Goal: Task Accomplishment & Management: Manage account settings

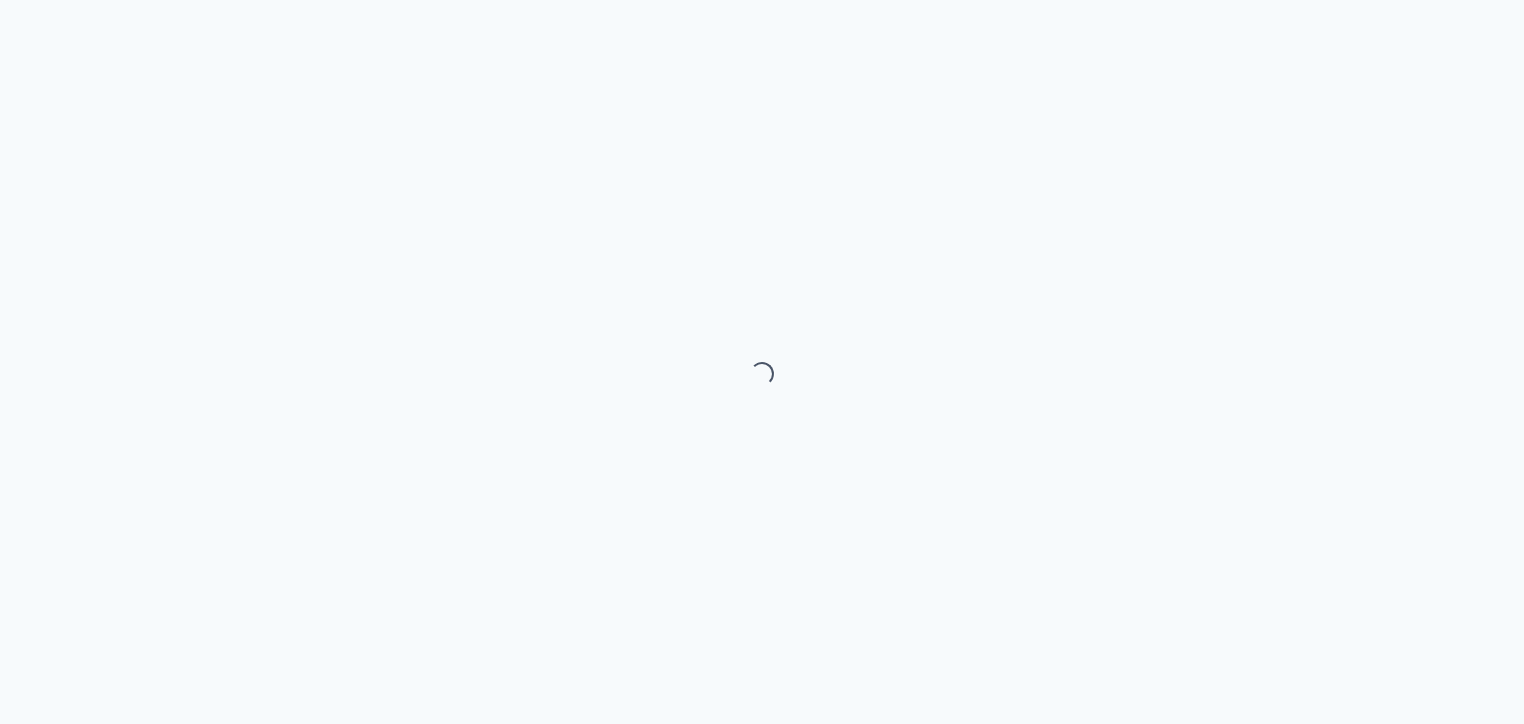
select select "month"
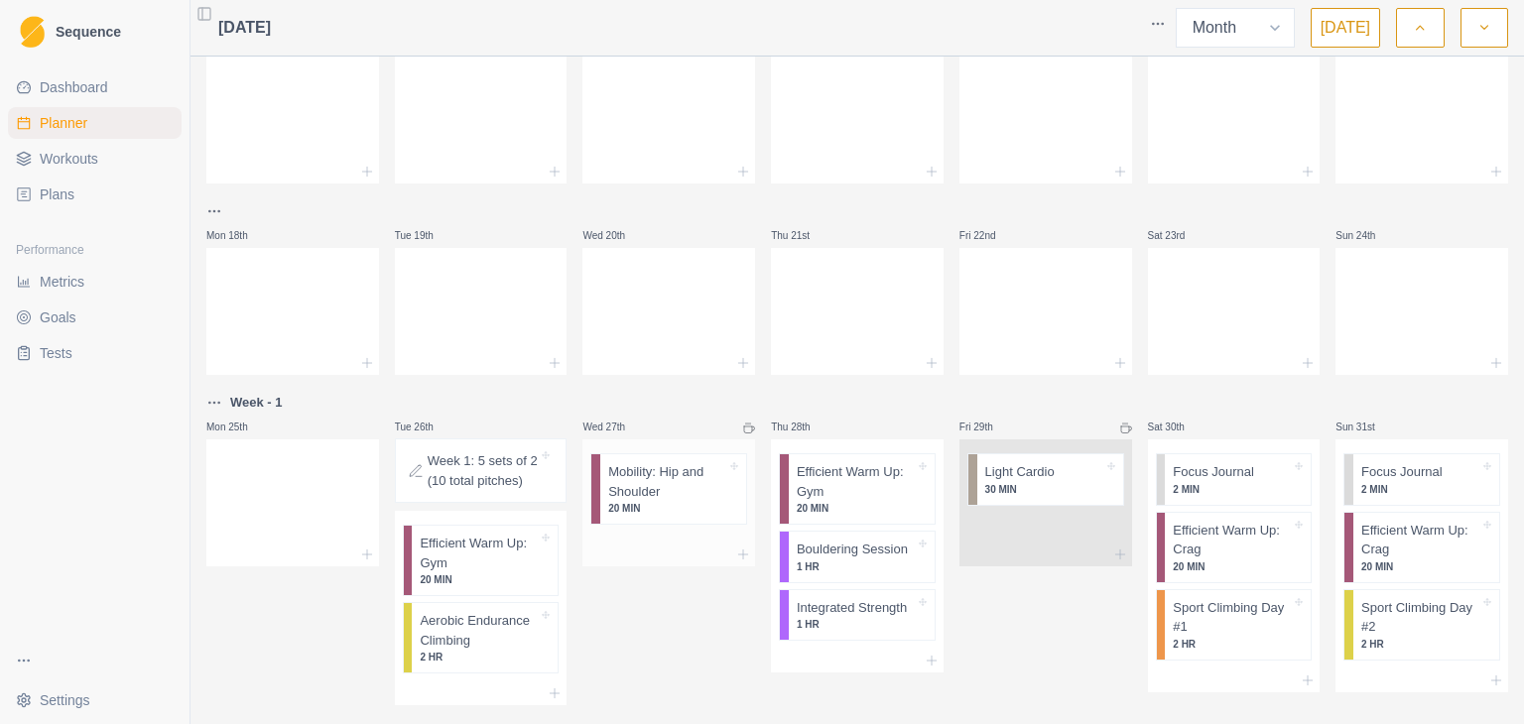
scroll to position [476, 0]
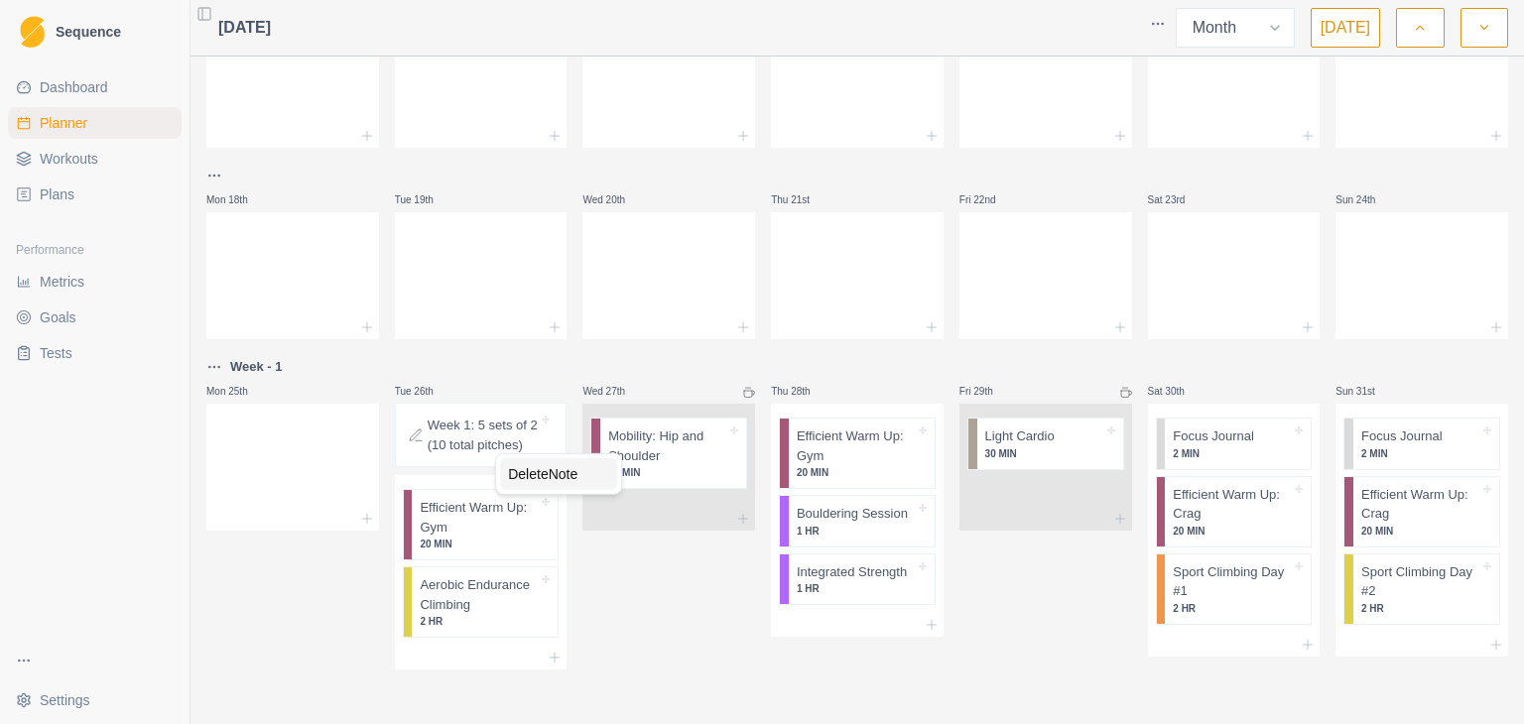
click at [550, 485] on div "Delete Note" at bounding box center [558, 474] width 117 height 32
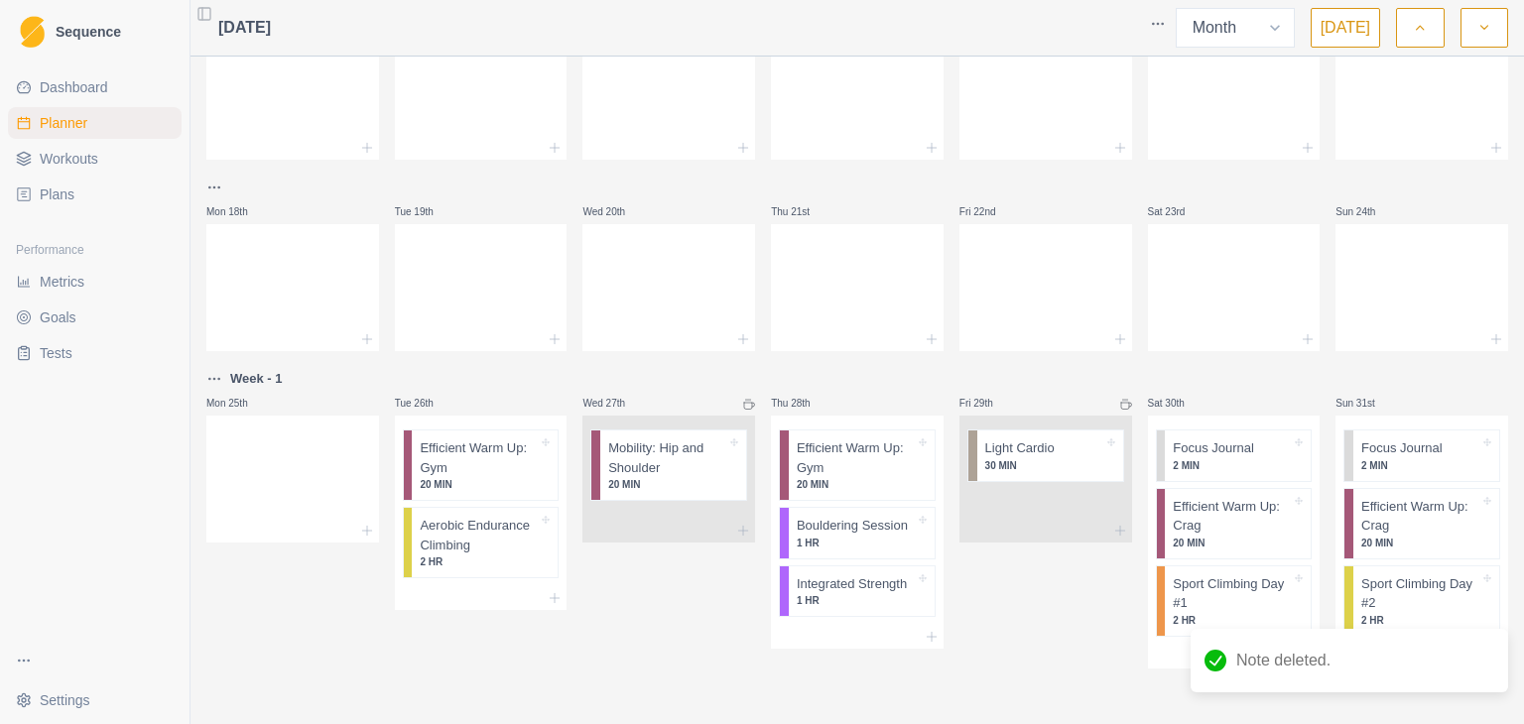
scroll to position [462, 0]
click at [255, 381] on p "Week - 1" at bounding box center [256, 381] width 53 height 20
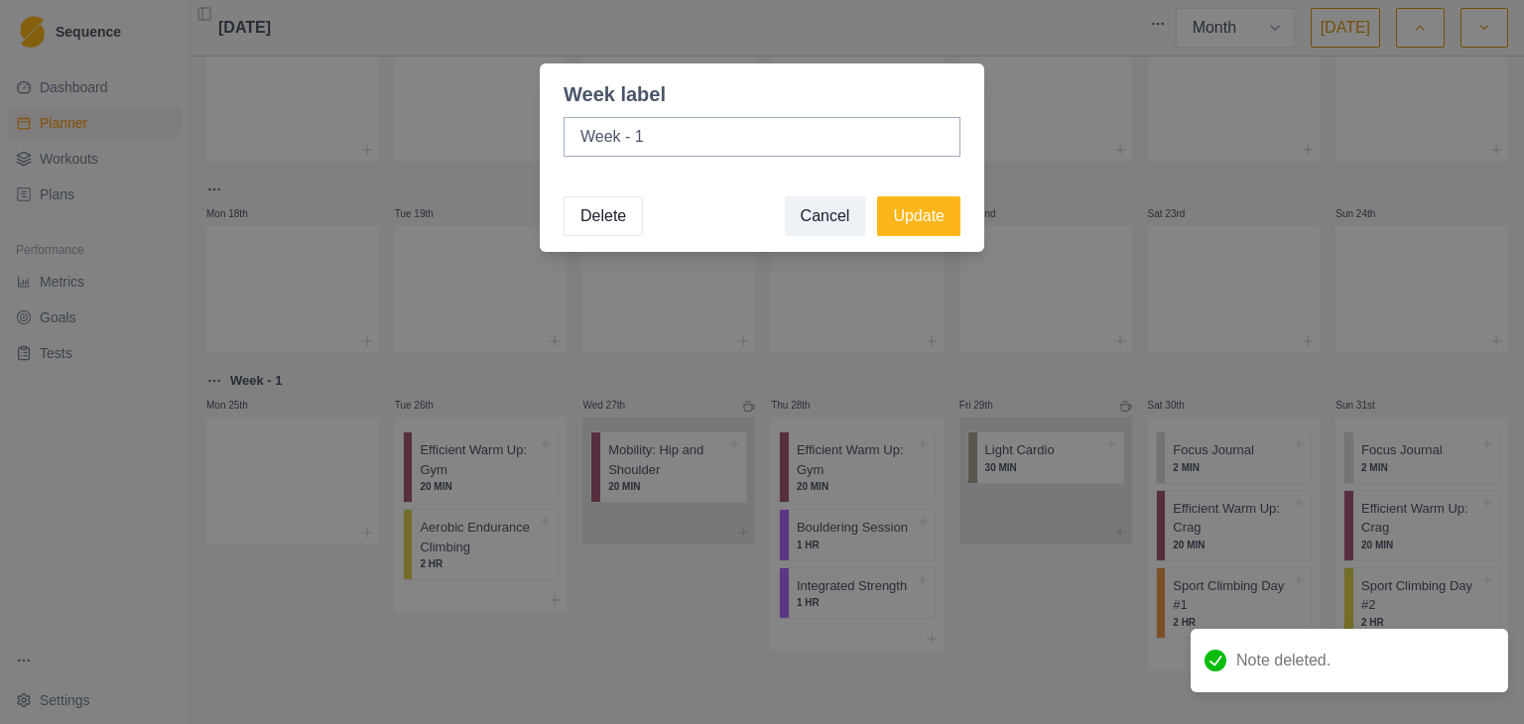
click at [600, 211] on button "Delete" at bounding box center [602, 216] width 79 height 40
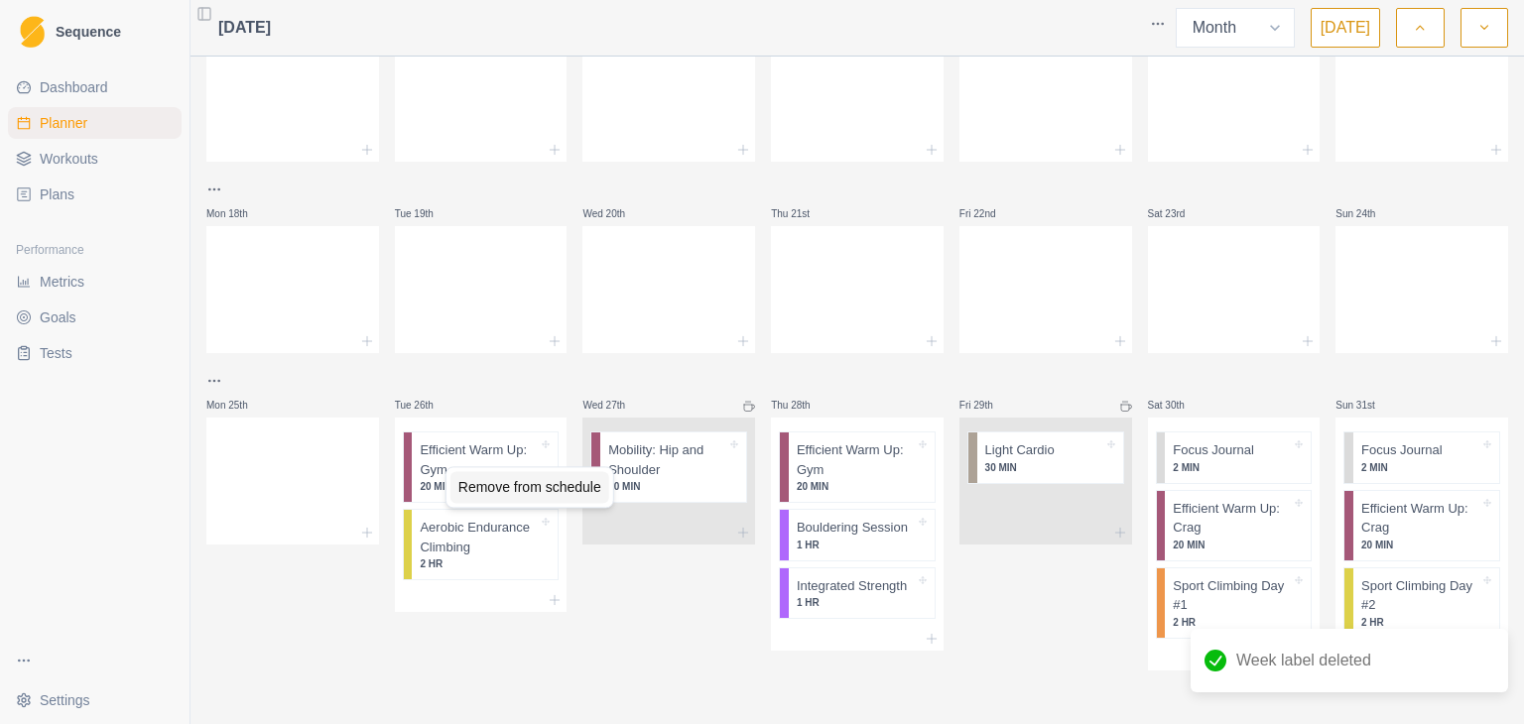
click at [515, 486] on div "Remove from schedule" at bounding box center [529, 487] width 159 height 32
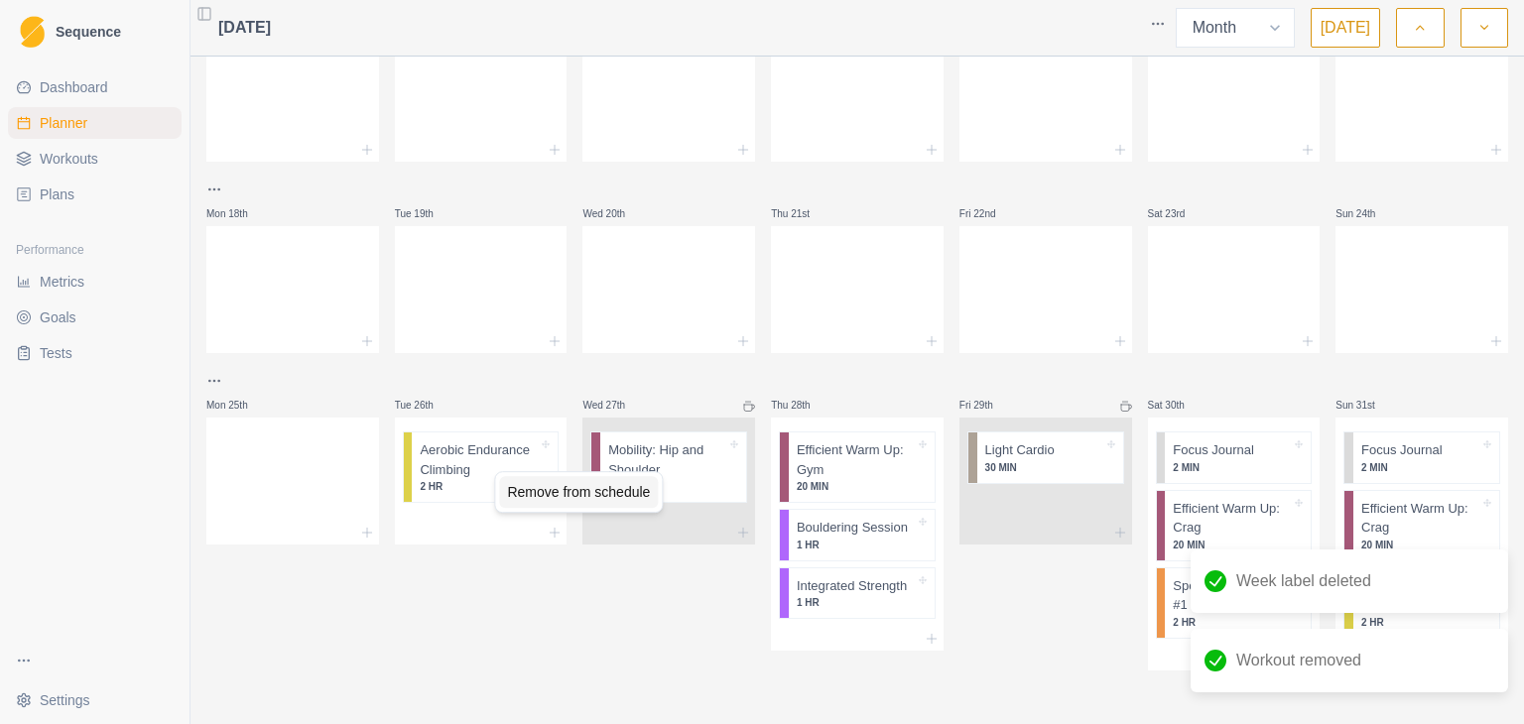
click at [536, 490] on div "Remove from schedule" at bounding box center [578, 492] width 159 height 32
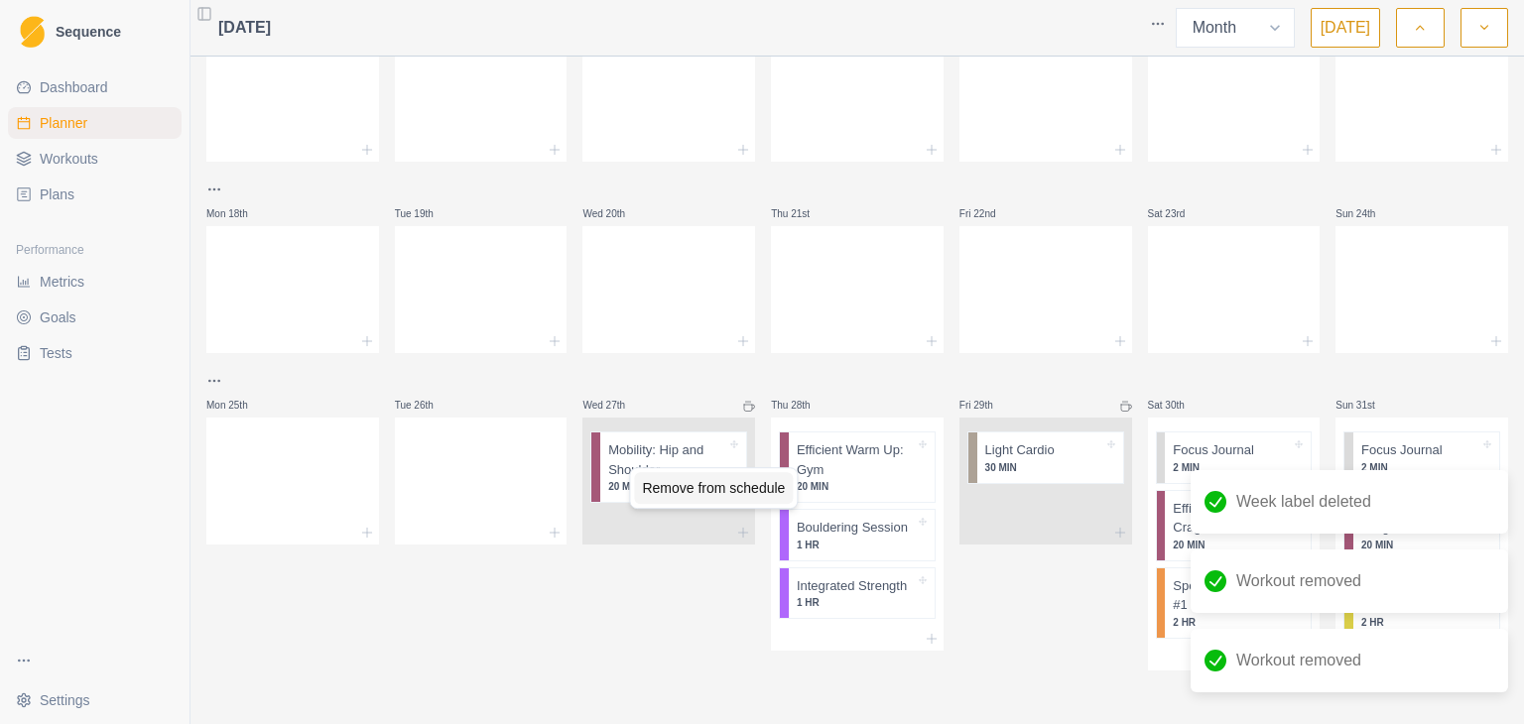
click at [662, 485] on div "Remove from schedule" at bounding box center [713, 488] width 159 height 32
click at [913, 484] on div "Remove from schedule" at bounding box center [928, 481] width 159 height 32
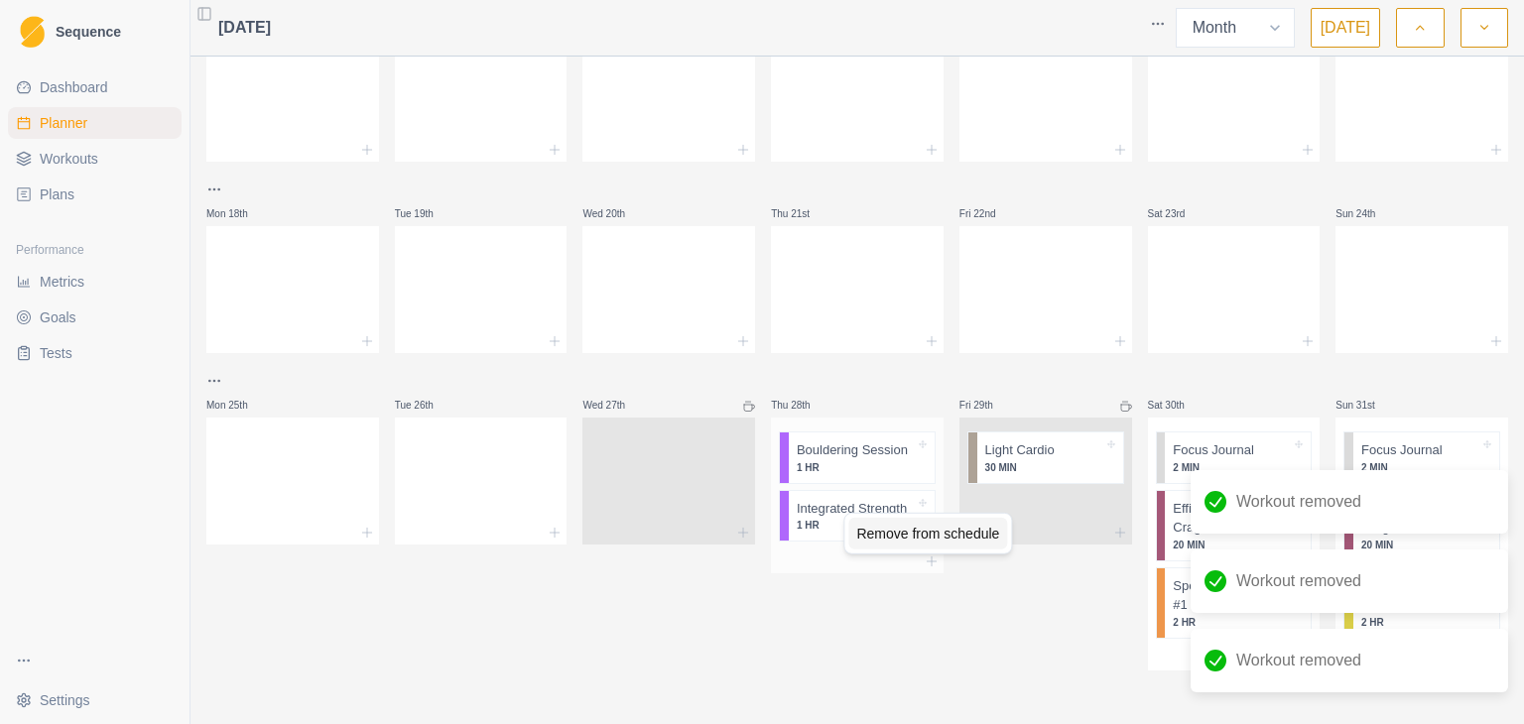
drag, startPoint x: 908, startPoint y: 546, endPoint x: 847, endPoint y: 484, distance: 86.3
click at [901, 544] on div "Remove from schedule" at bounding box center [927, 534] width 159 height 32
click at [917, 473] on div "Remove from schedule" at bounding box center [951, 471] width 159 height 32
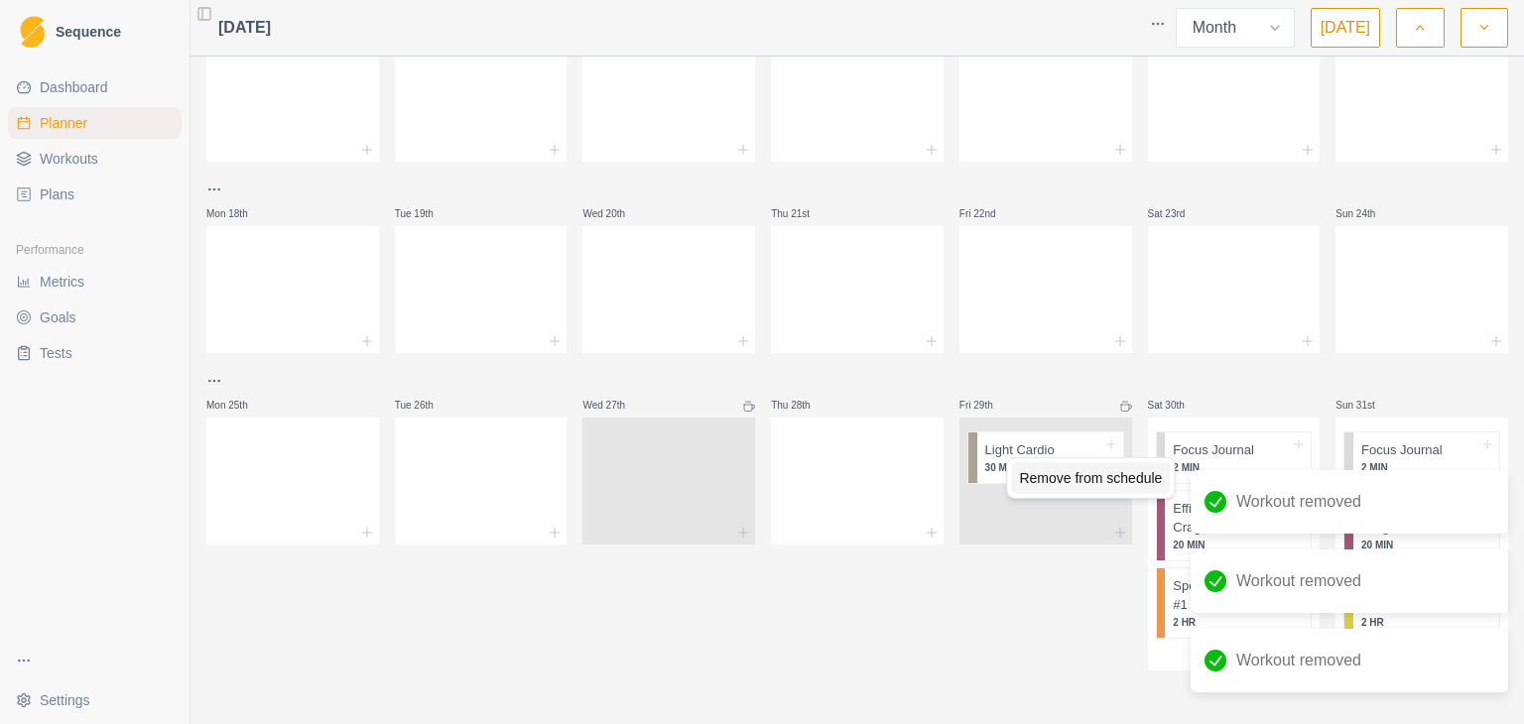
click at [1047, 476] on div "Remove from schedule" at bounding box center [1090, 478] width 159 height 32
click at [743, 406] on icon at bounding box center [749, 407] width 12 height 12
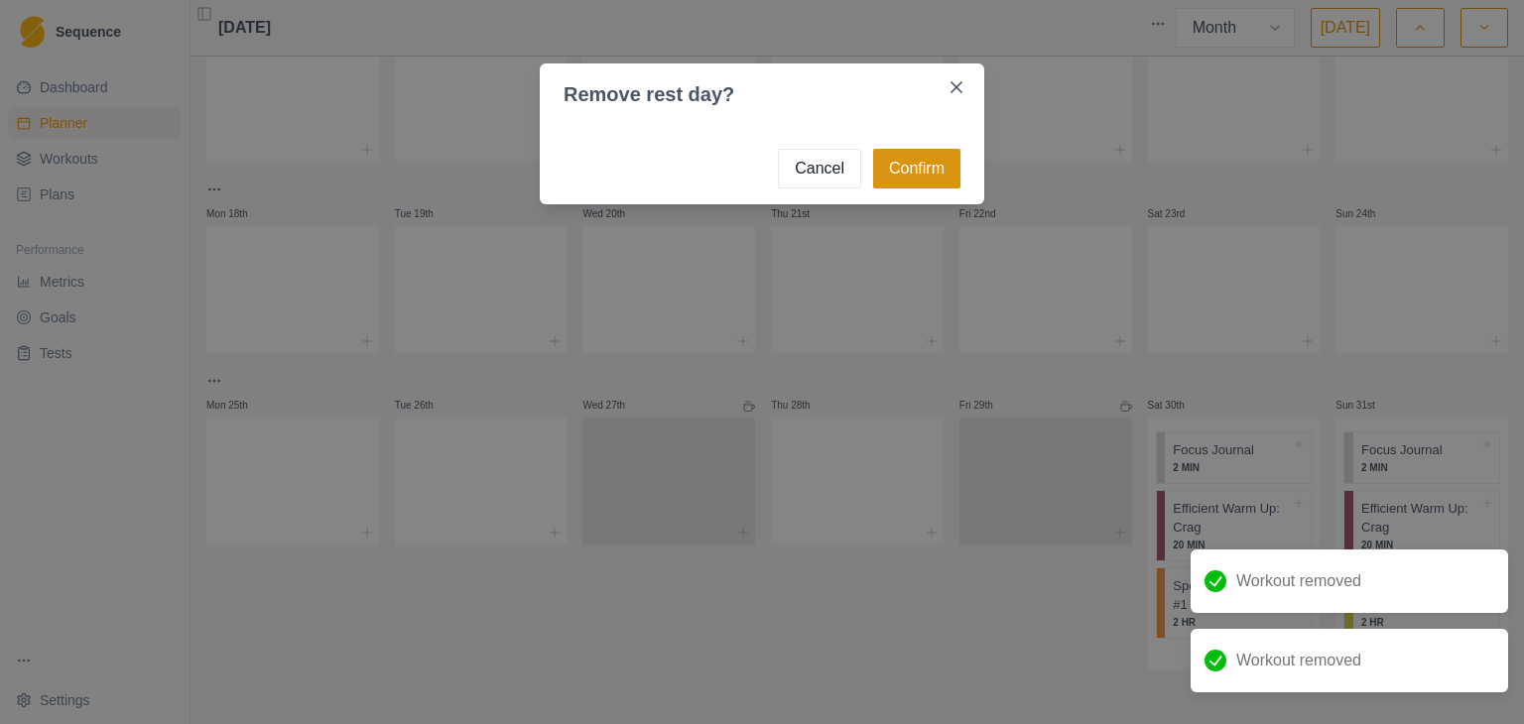
click at [924, 167] on button "Confirm" at bounding box center [916, 169] width 87 height 40
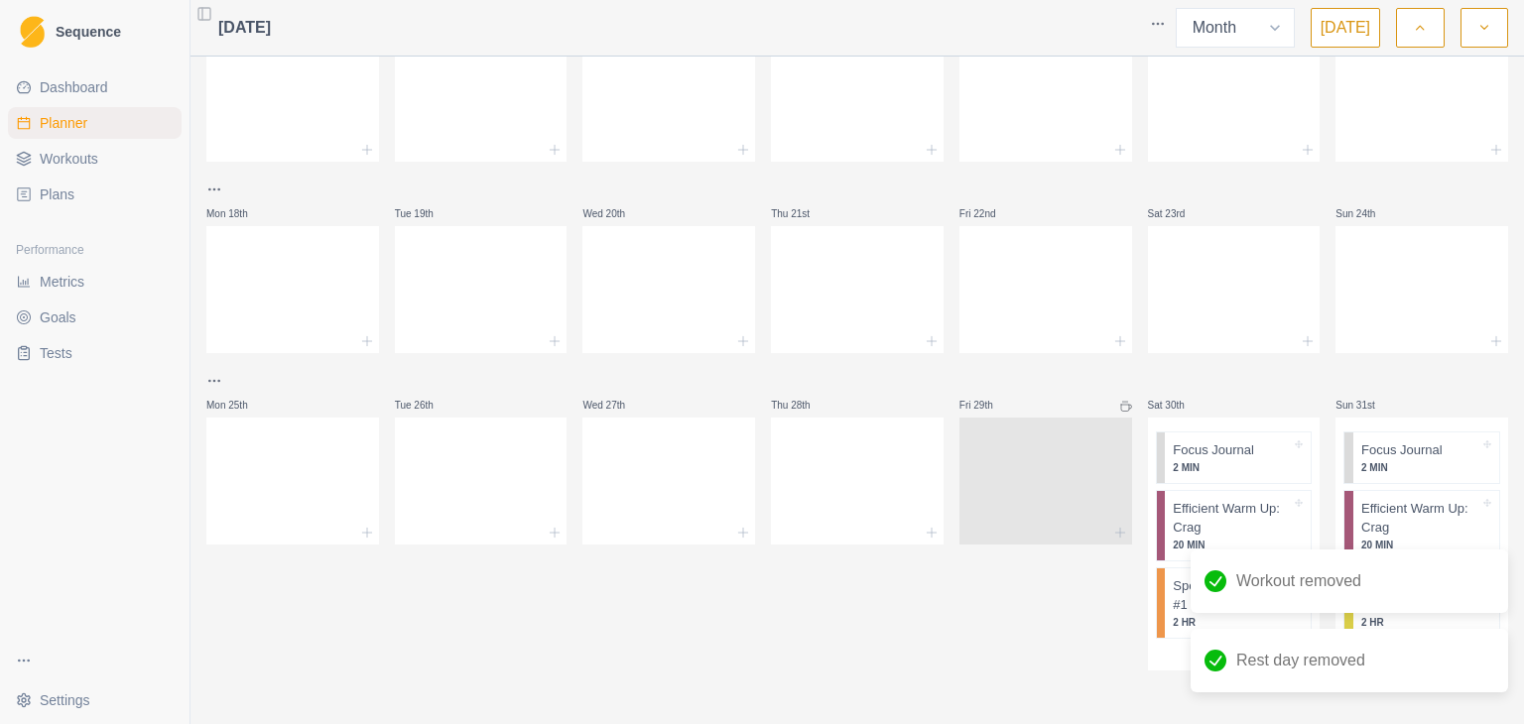
click at [1120, 412] on icon at bounding box center [1126, 407] width 12 height 12
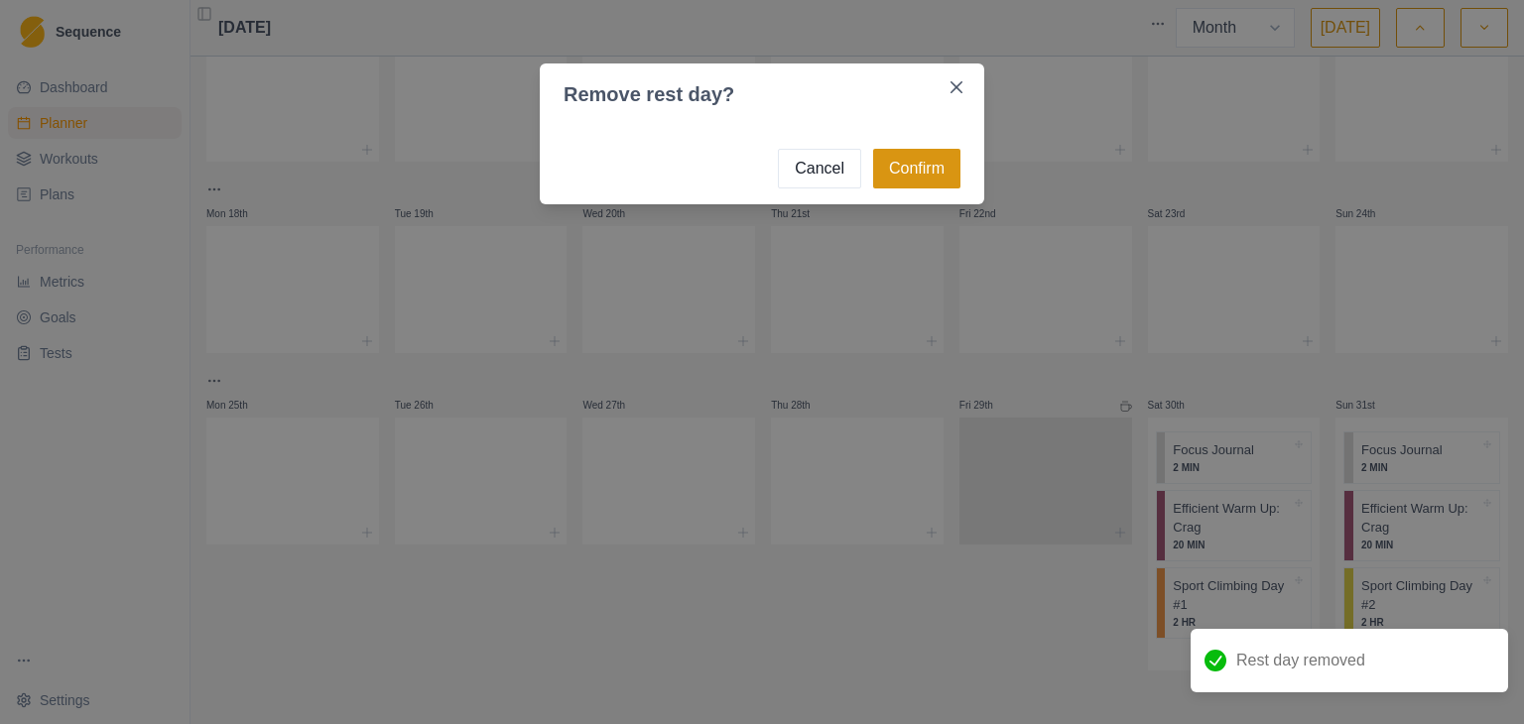
click at [897, 168] on button "Confirm" at bounding box center [916, 169] width 87 height 40
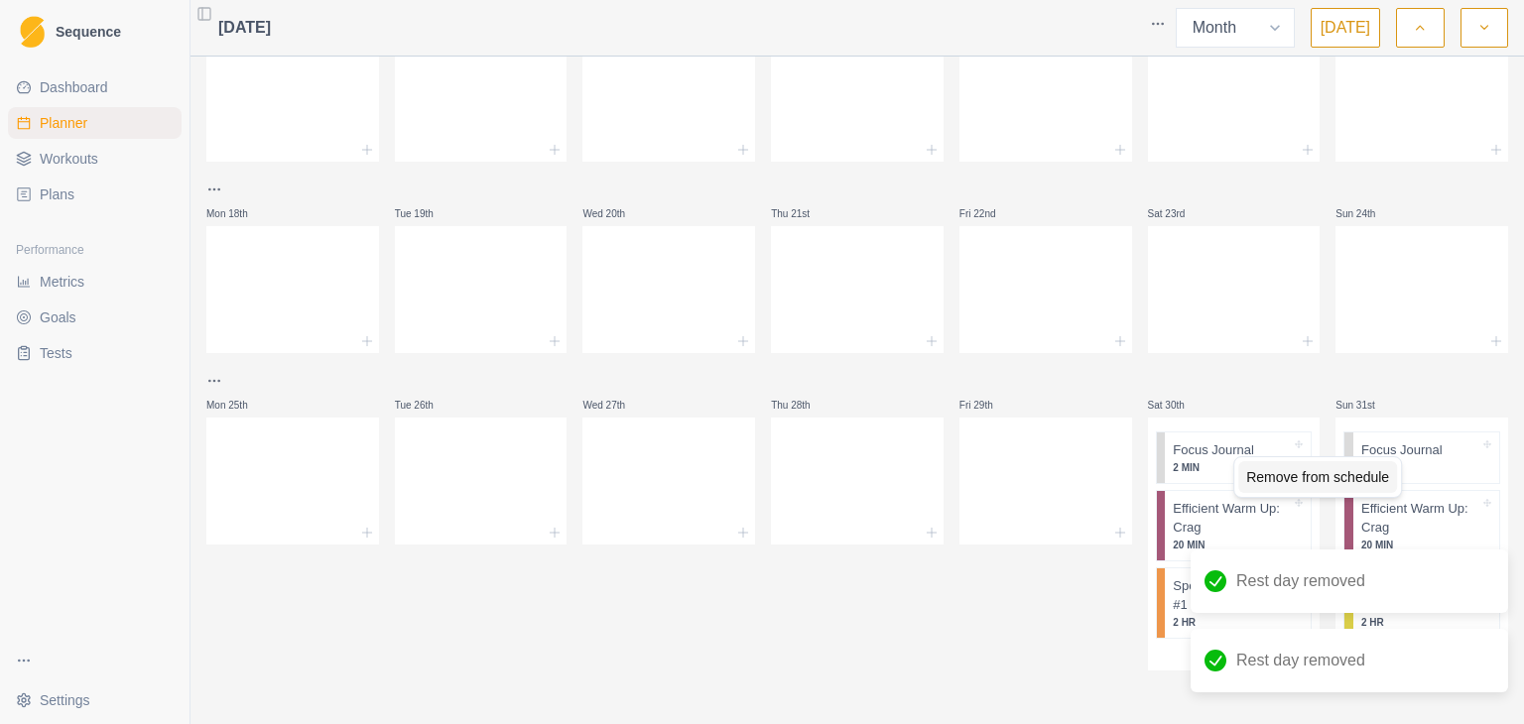
click at [1281, 481] on div "Remove from schedule" at bounding box center [1317, 477] width 159 height 32
click at [1293, 476] on div "Remove from schedule" at bounding box center [1315, 477] width 159 height 32
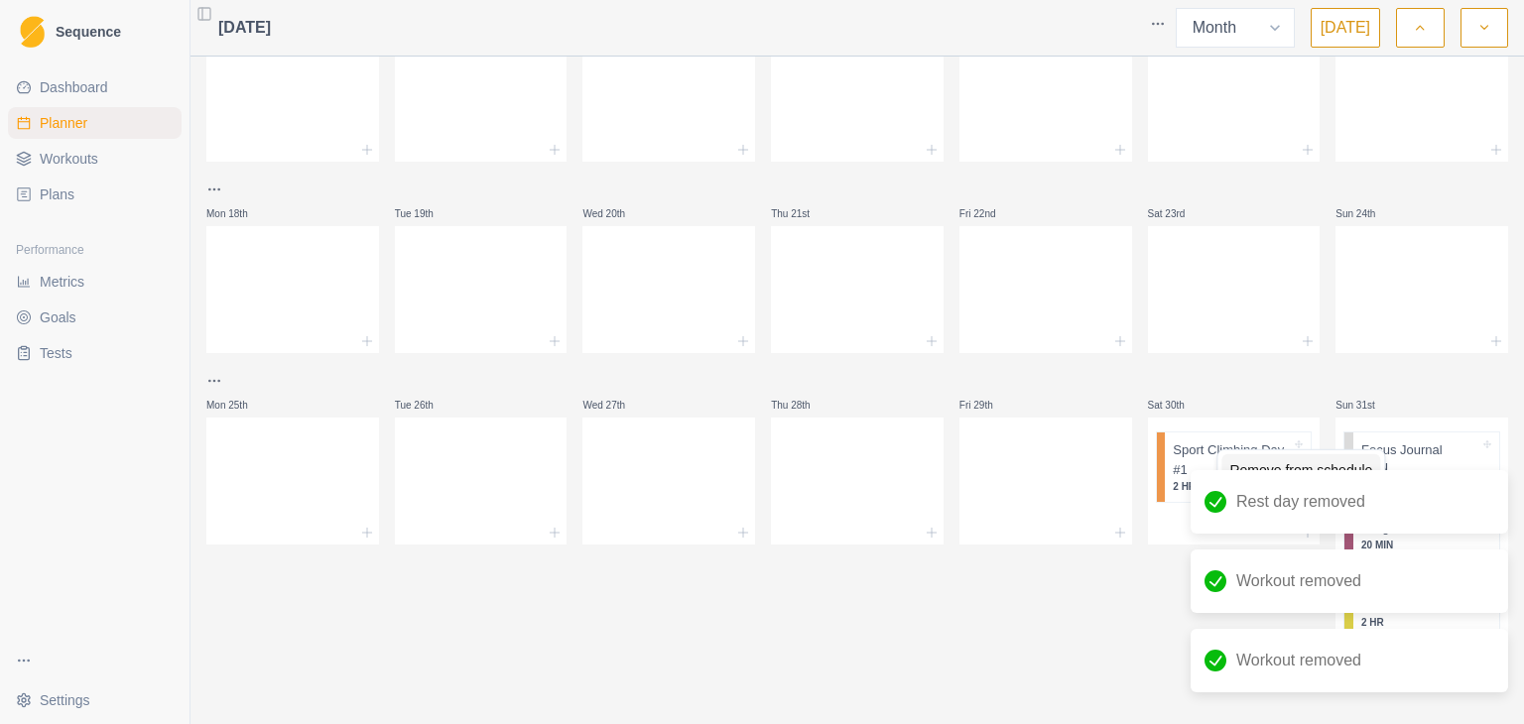
click at [1336, 466] on div "Remove from schedule" at bounding box center [1300, 470] width 159 height 32
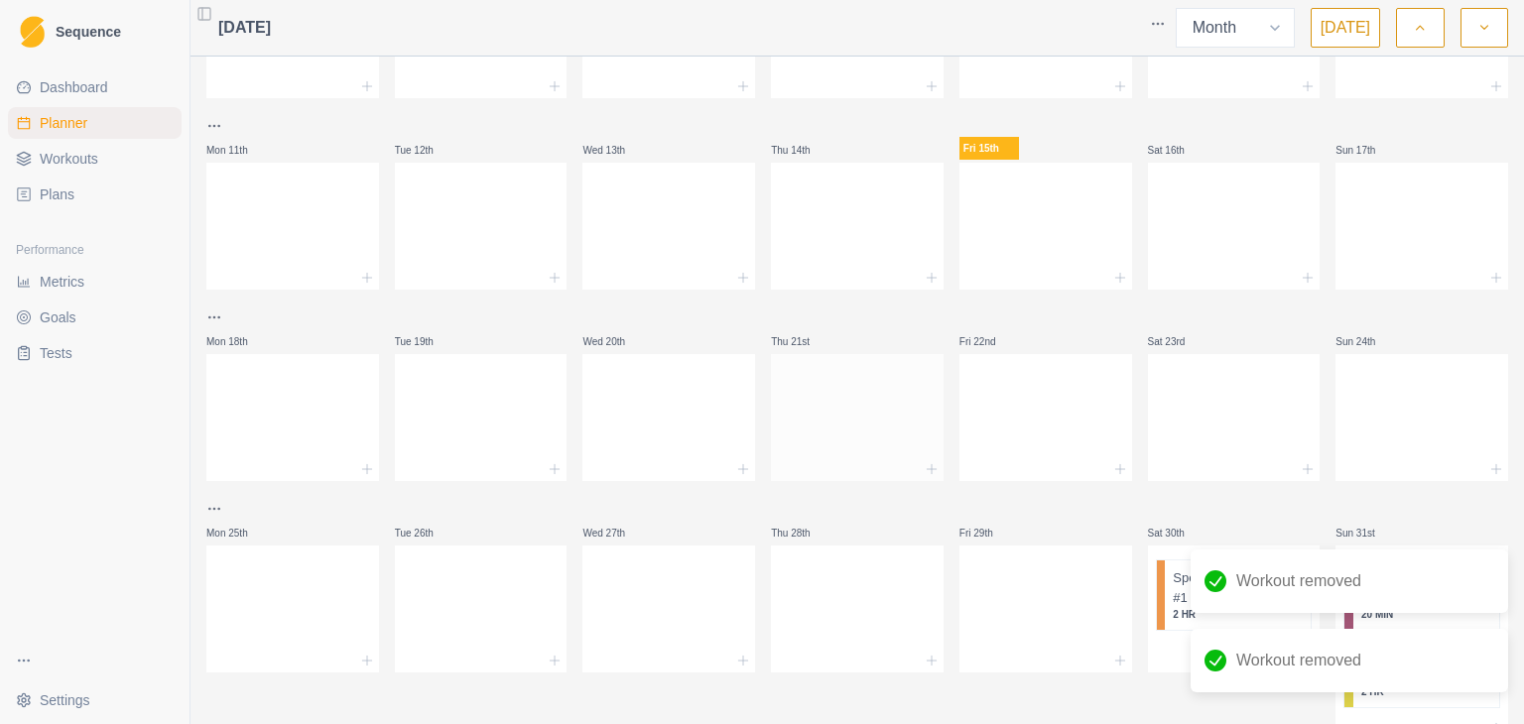
scroll to position [405, 0]
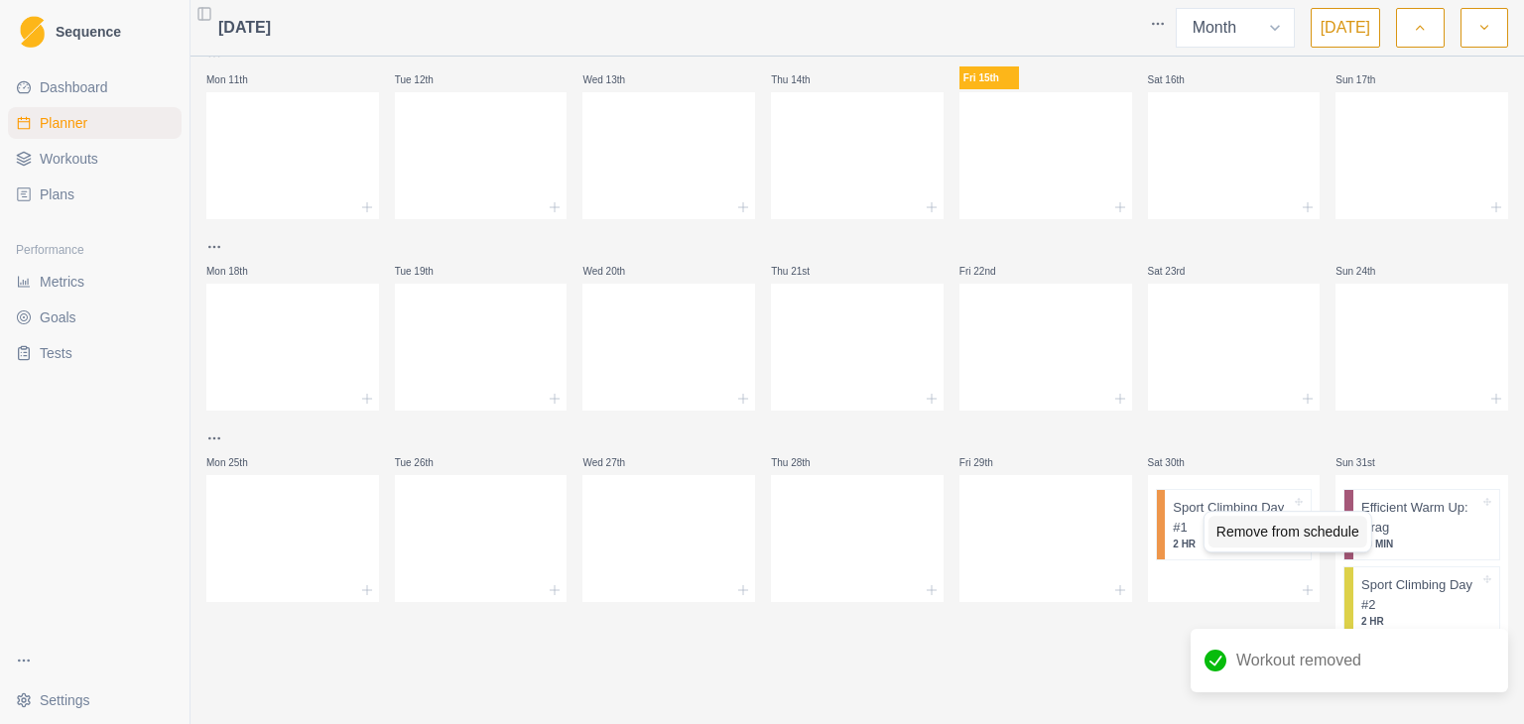
click at [1242, 537] on div "Remove from schedule" at bounding box center [1287, 532] width 159 height 32
click at [1333, 526] on div "Remove from schedule" at bounding box center [1289, 529] width 159 height 32
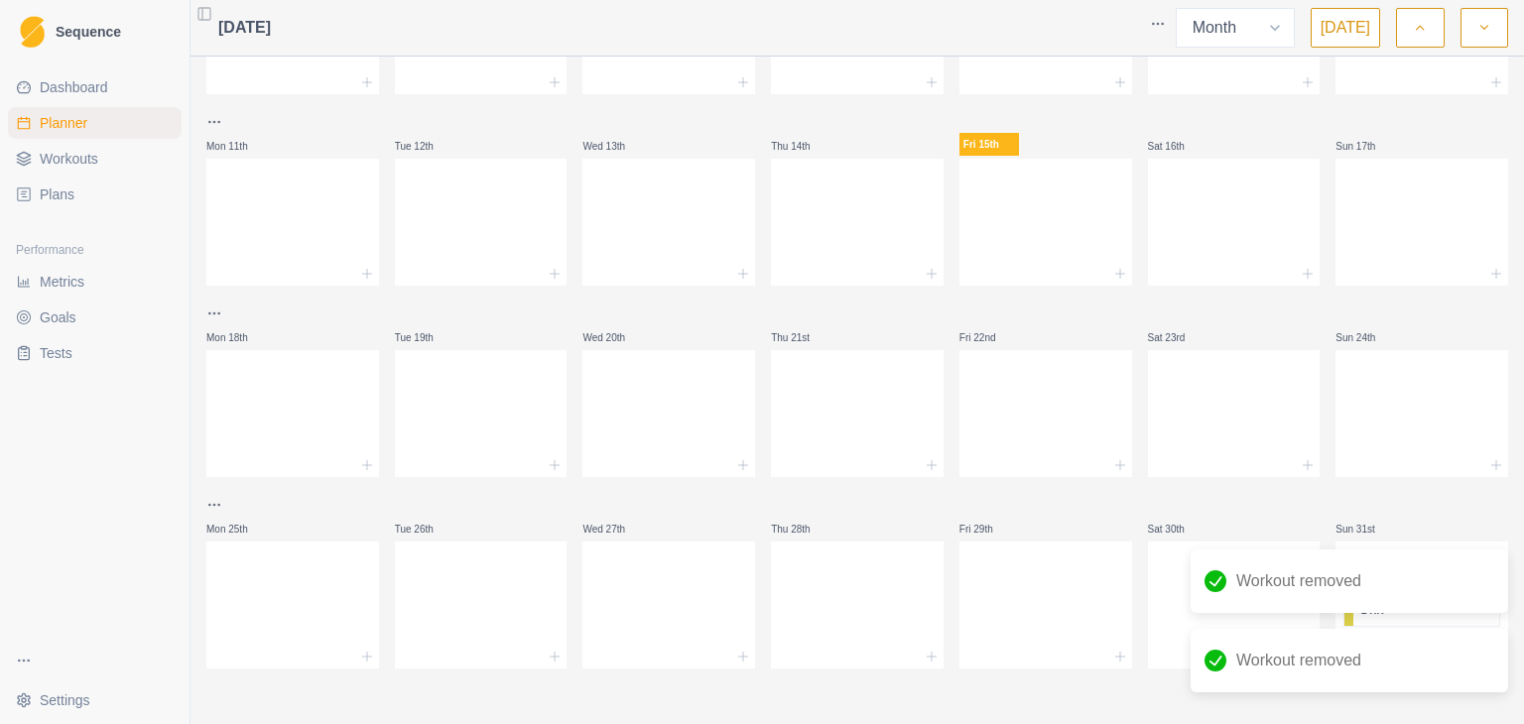
scroll to position [338, 0]
click at [1352, 620] on div "Remove from schedule" at bounding box center [1307, 614] width 159 height 32
click at [1490, 22] on icon "button" at bounding box center [1484, 28] width 14 height 20
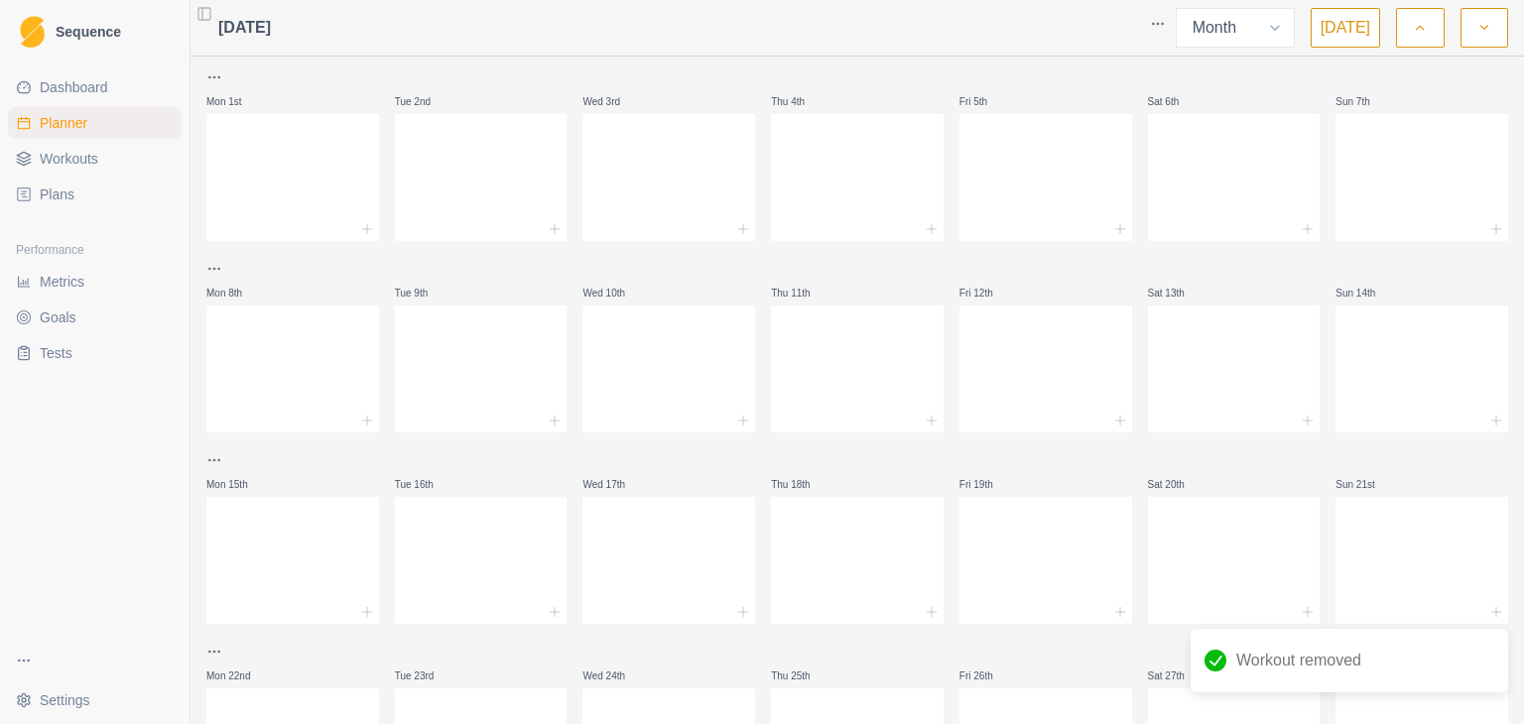
click at [1492, 35] on button "button" at bounding box center [1484, 28] width 48 height 40
click at [1491, 27] on button "button" at bounding box center [1484, 28] width 48 height 40
click at [1430, 34] on button "button" at bounding box center [1420, 28] width 48 height 40
click at [1424, 29] on icon "button" at bounding box center [1420, 28] width 14 height 20
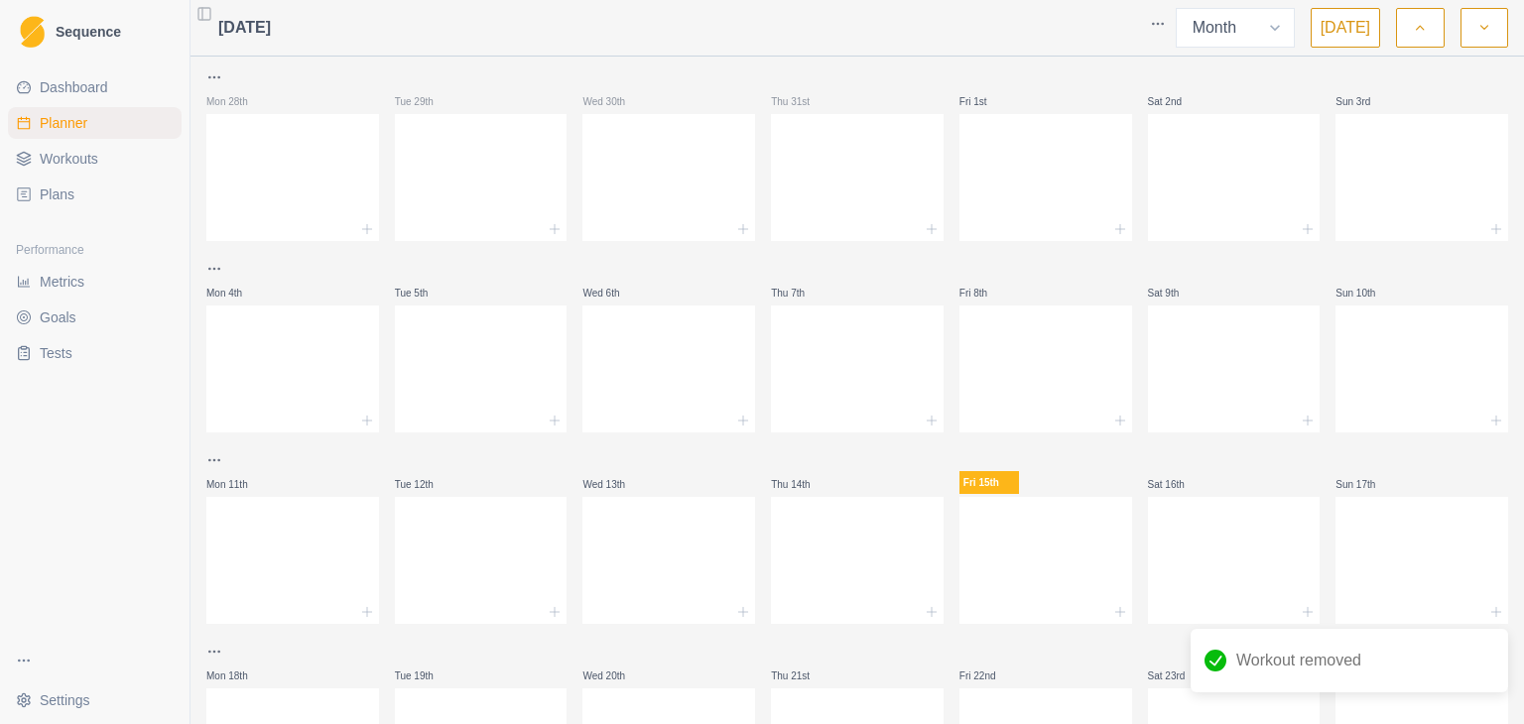
click at [1424, 29] on icon "button" at bounding box center [1420, 28] width 14 height 20
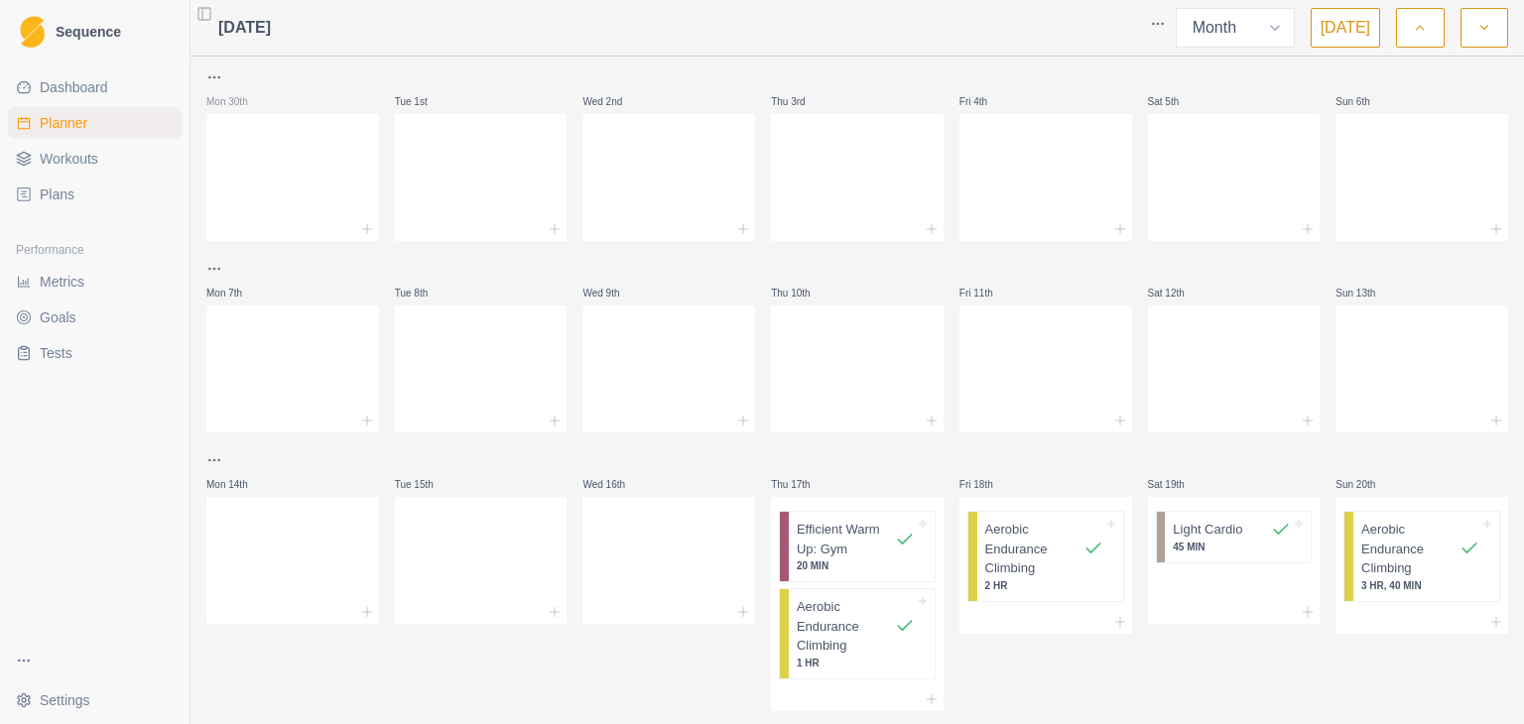
click at [1483, 32] on icon "button" at bounding box center [1484, 28] width 14 height 20
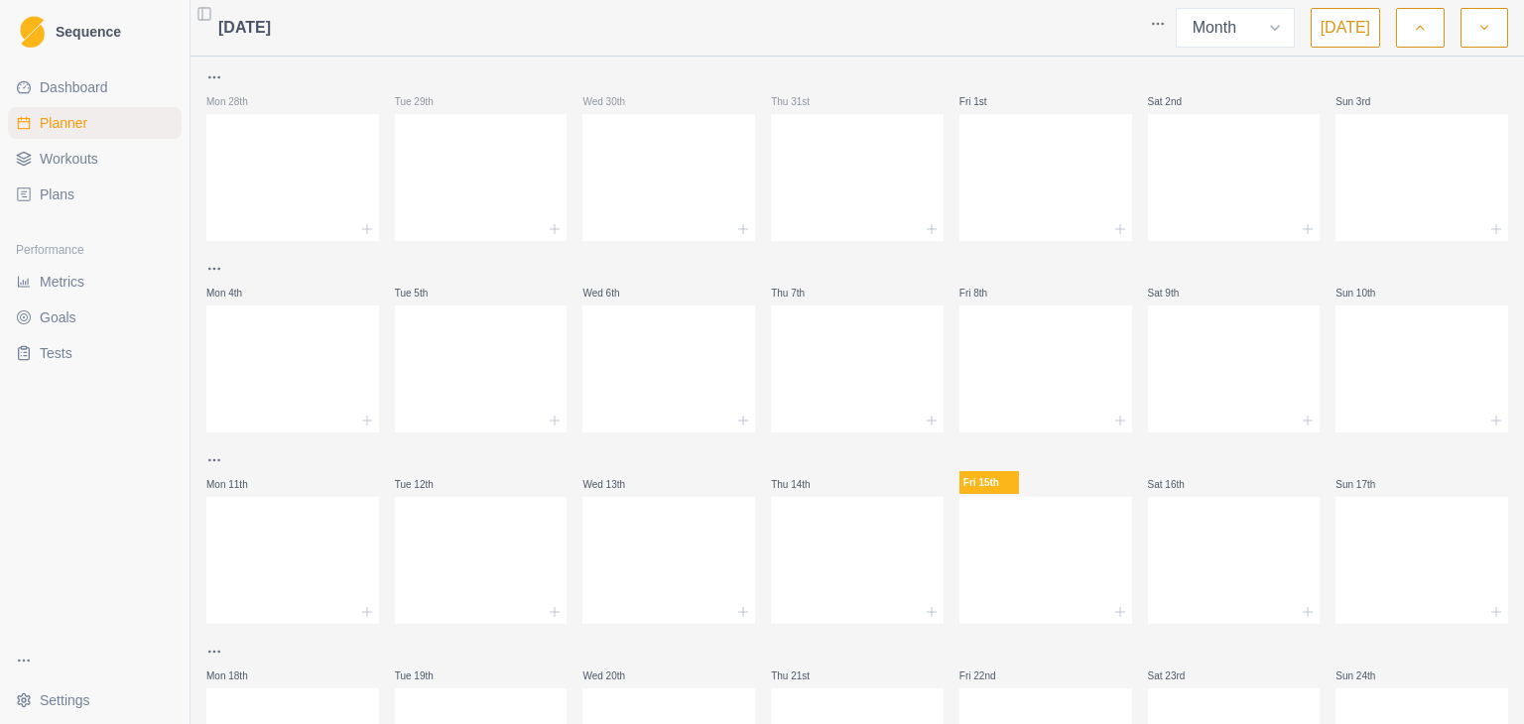
click at [1427, 23] on button "button" at bounding box center [1420, 28] width 48 height 40
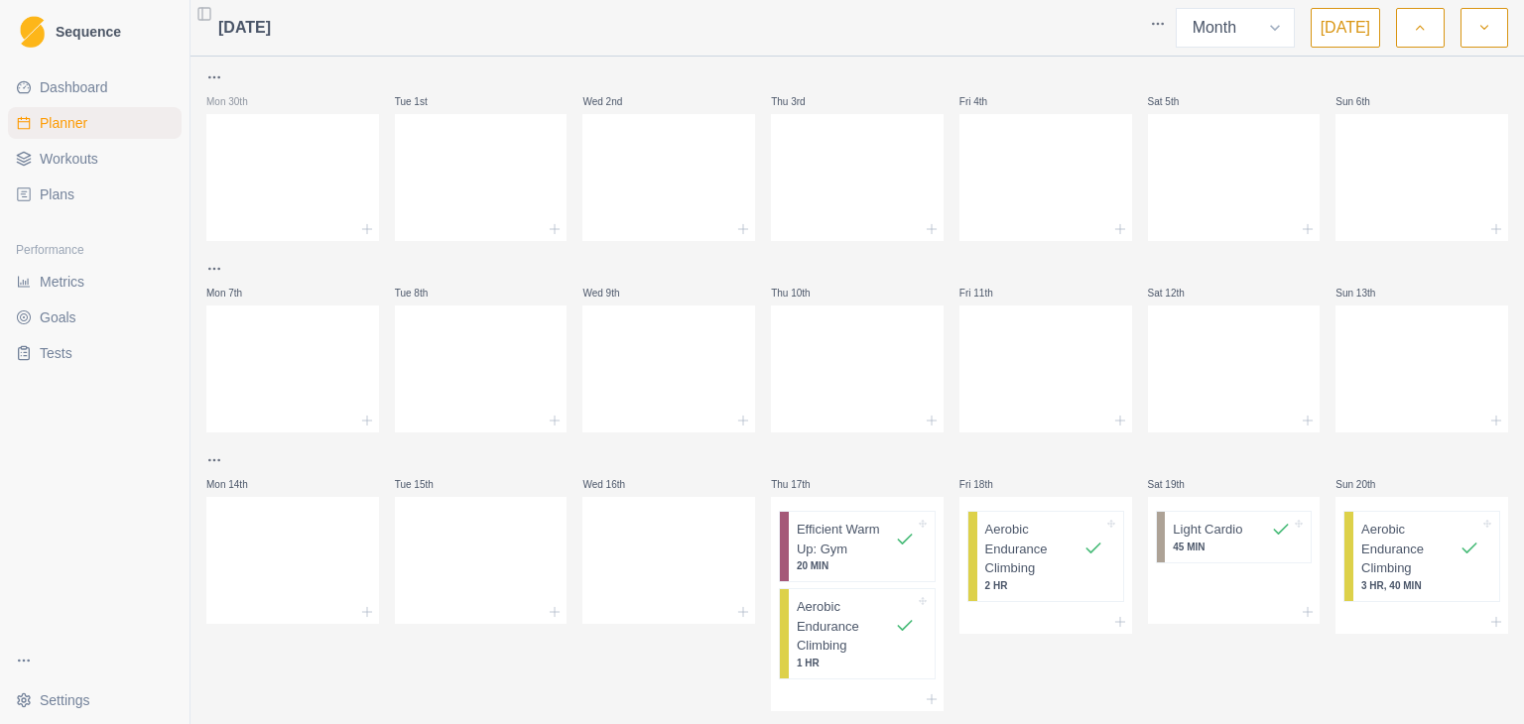
click at [1485, 26] on icon "button" at bounding box center [1484, 28] width 14 height 20
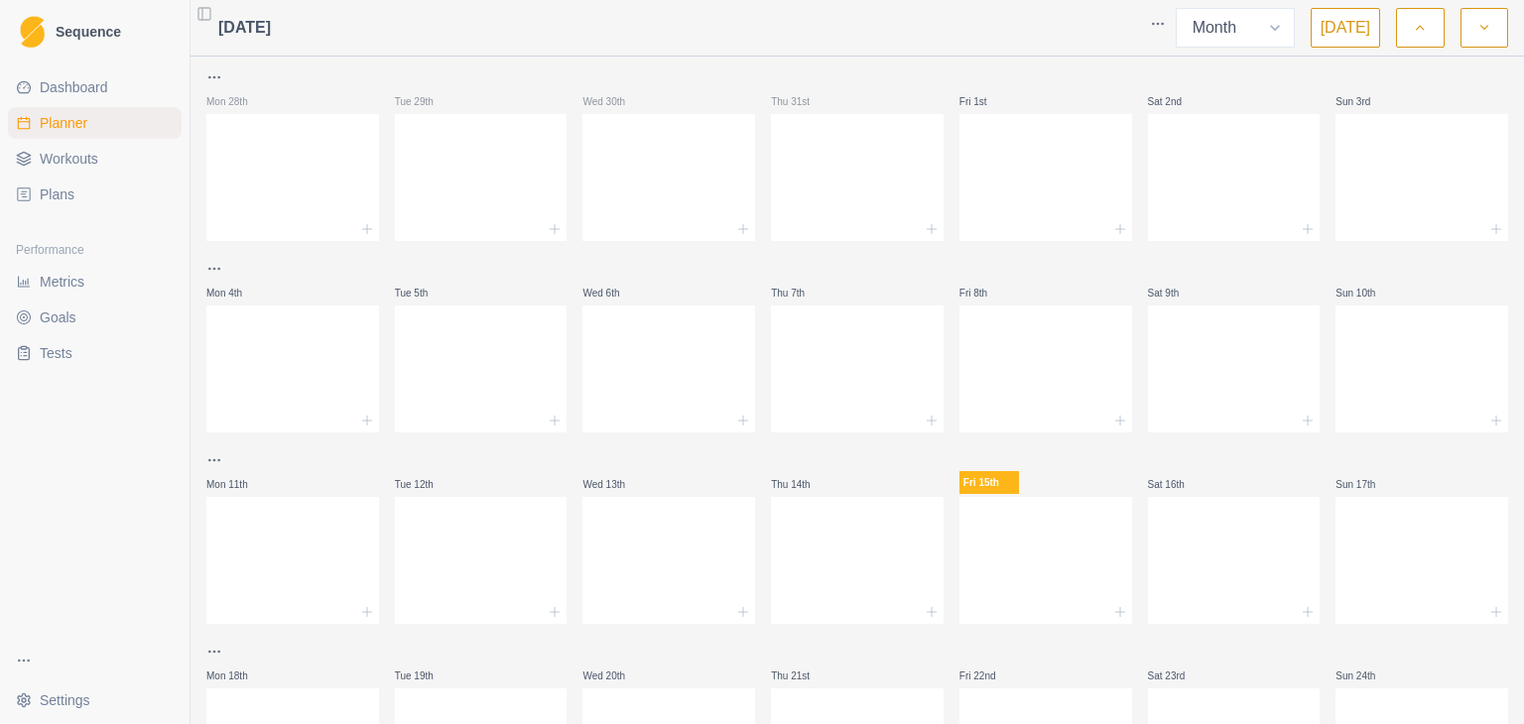
click at [48, 192] on span "Plans" at bounding box center [57, 194] width 35 height 20
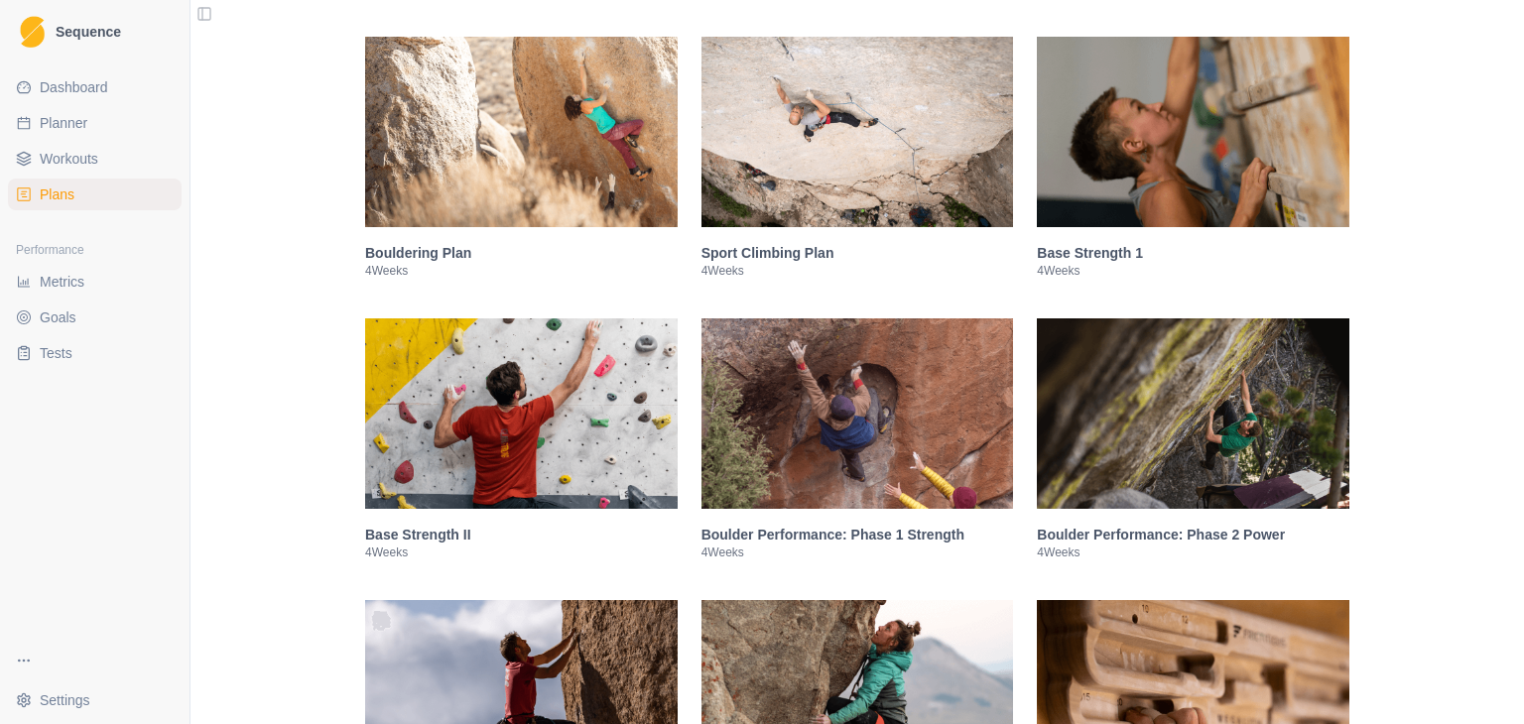
scroll to position [397, 0]
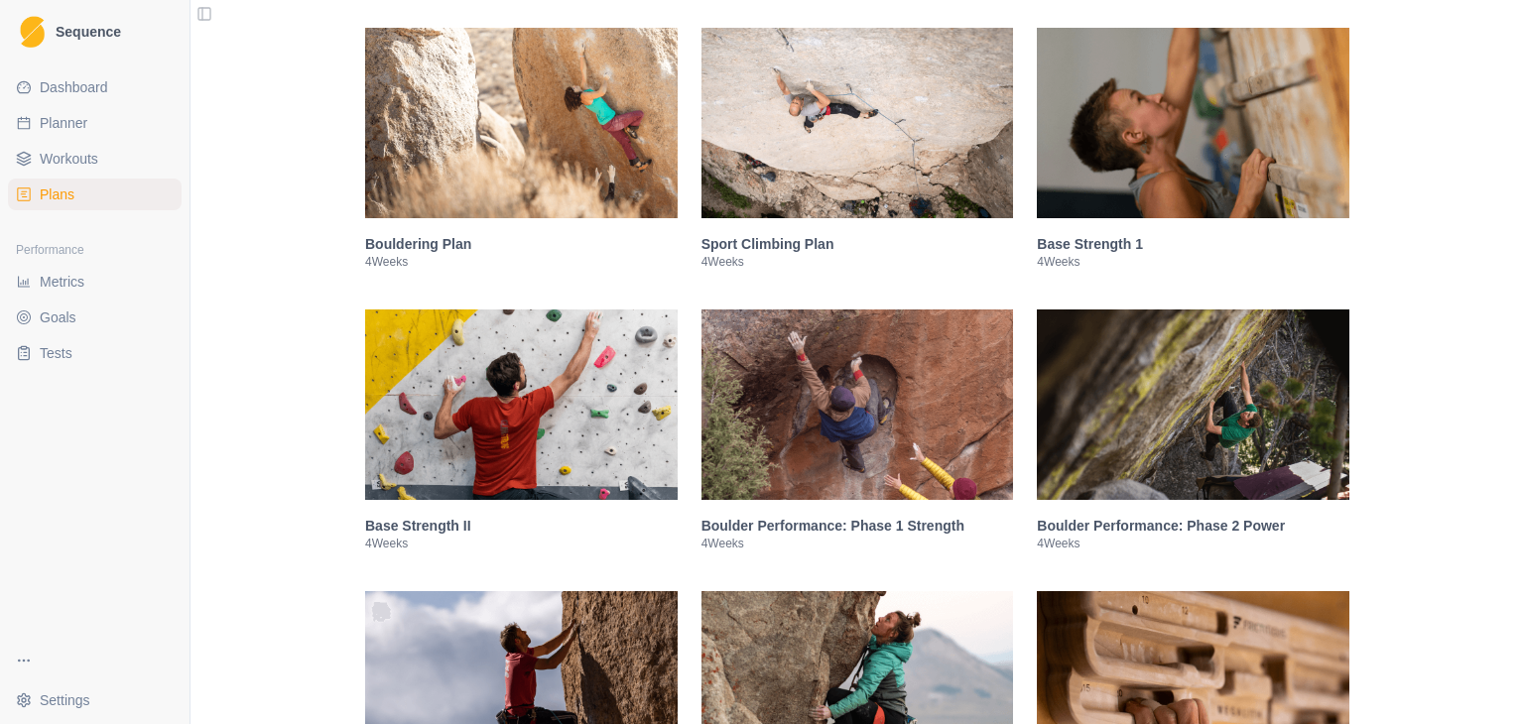
click at [1079, 190] on img at bounding box center [1193, 123] width 312 height 190
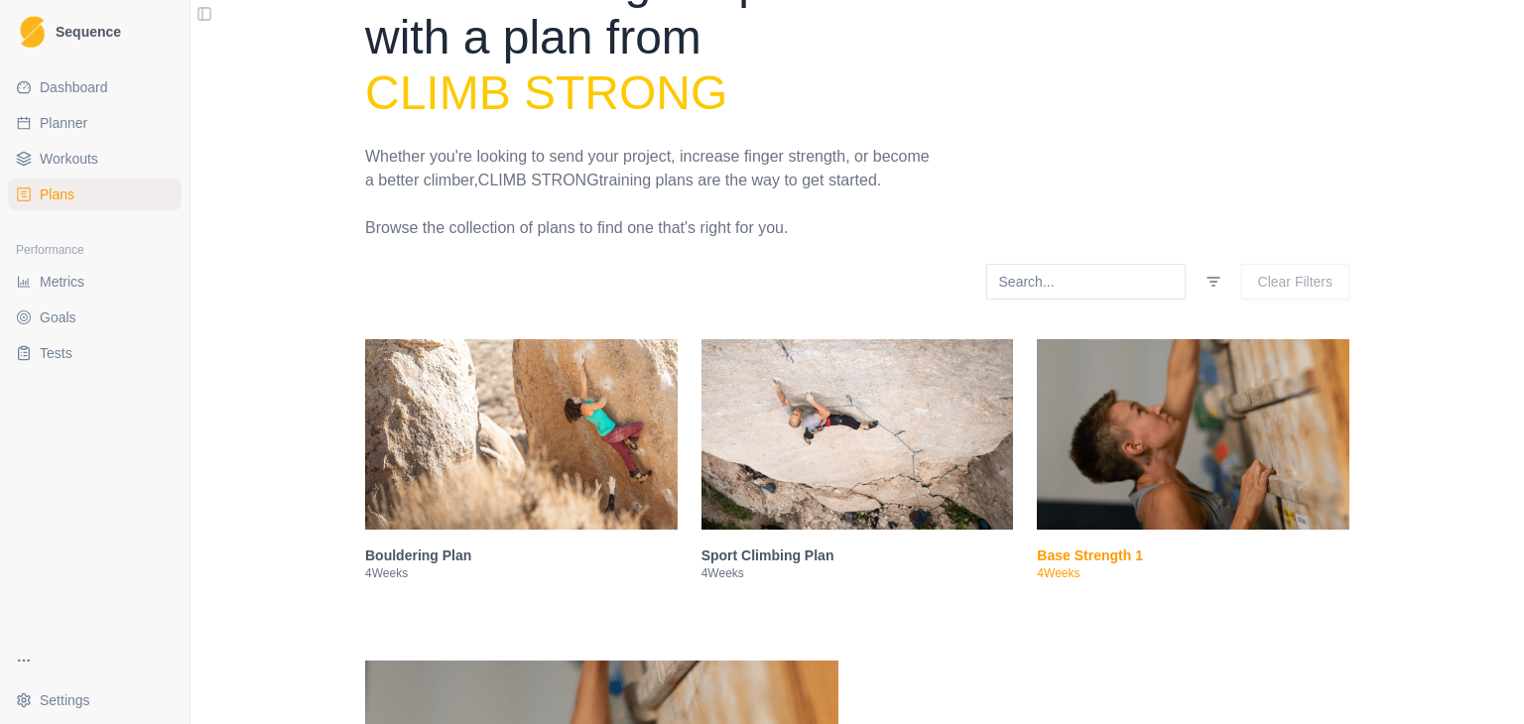
scroll to position [0, 0]
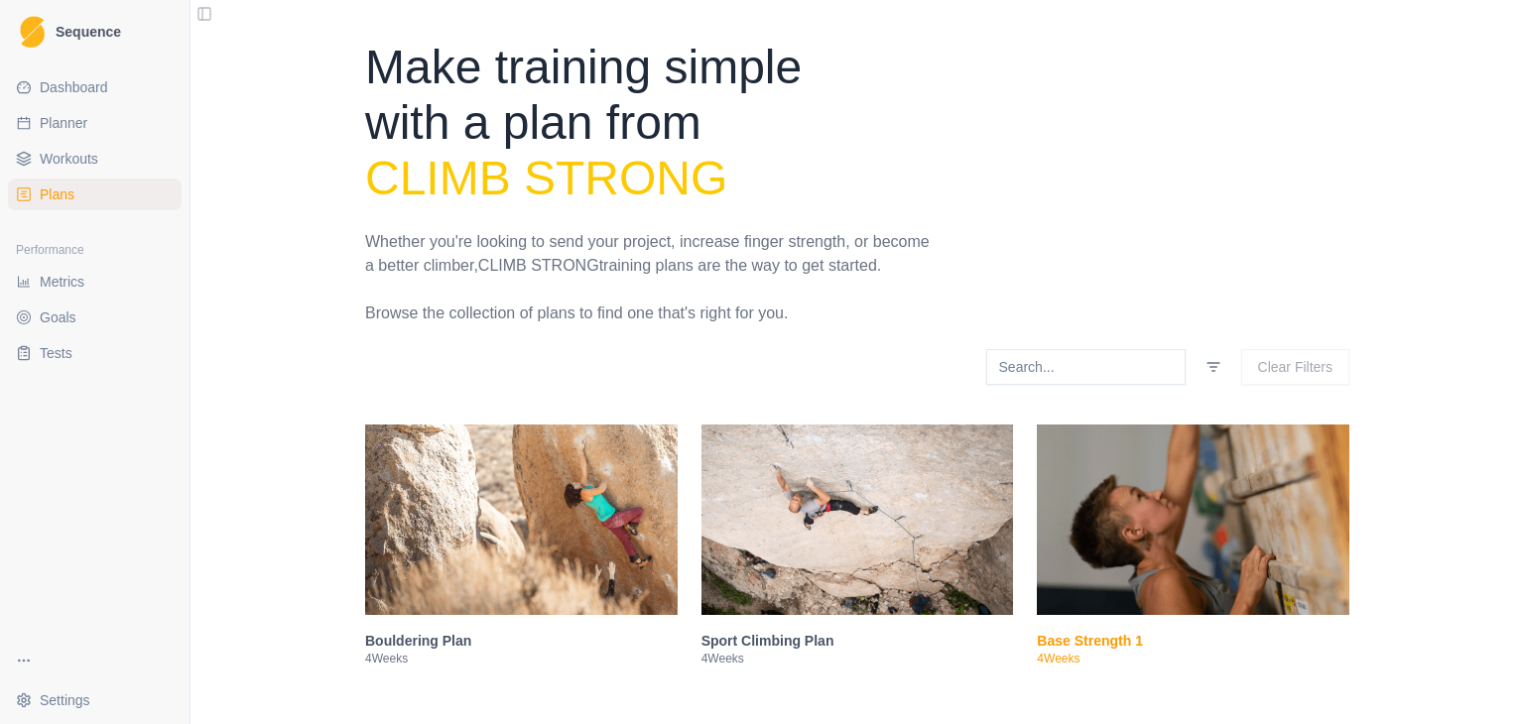
click at [52, 128] on span "Planner" at bounding box center [64, 123] width 48 height 20
select select "month"
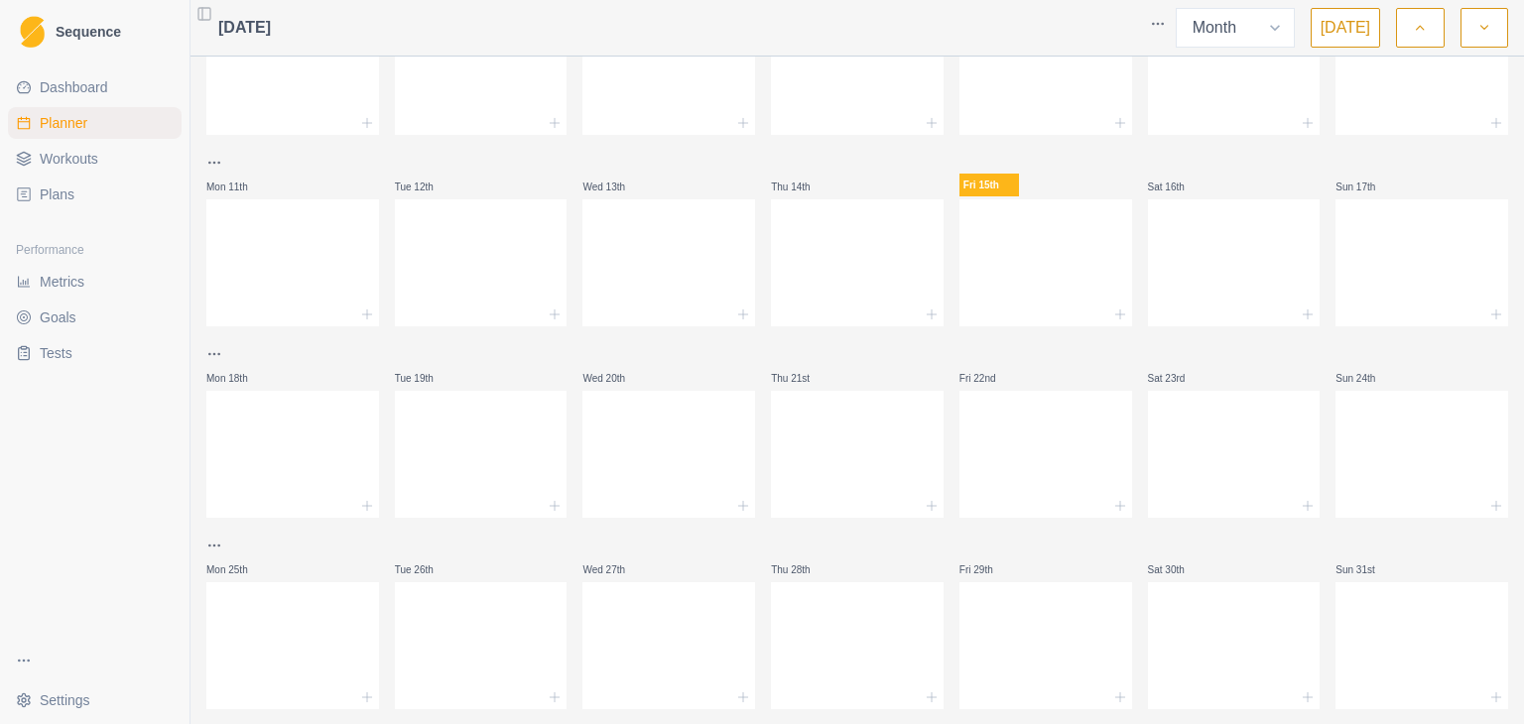
scroll to position [338, 0]
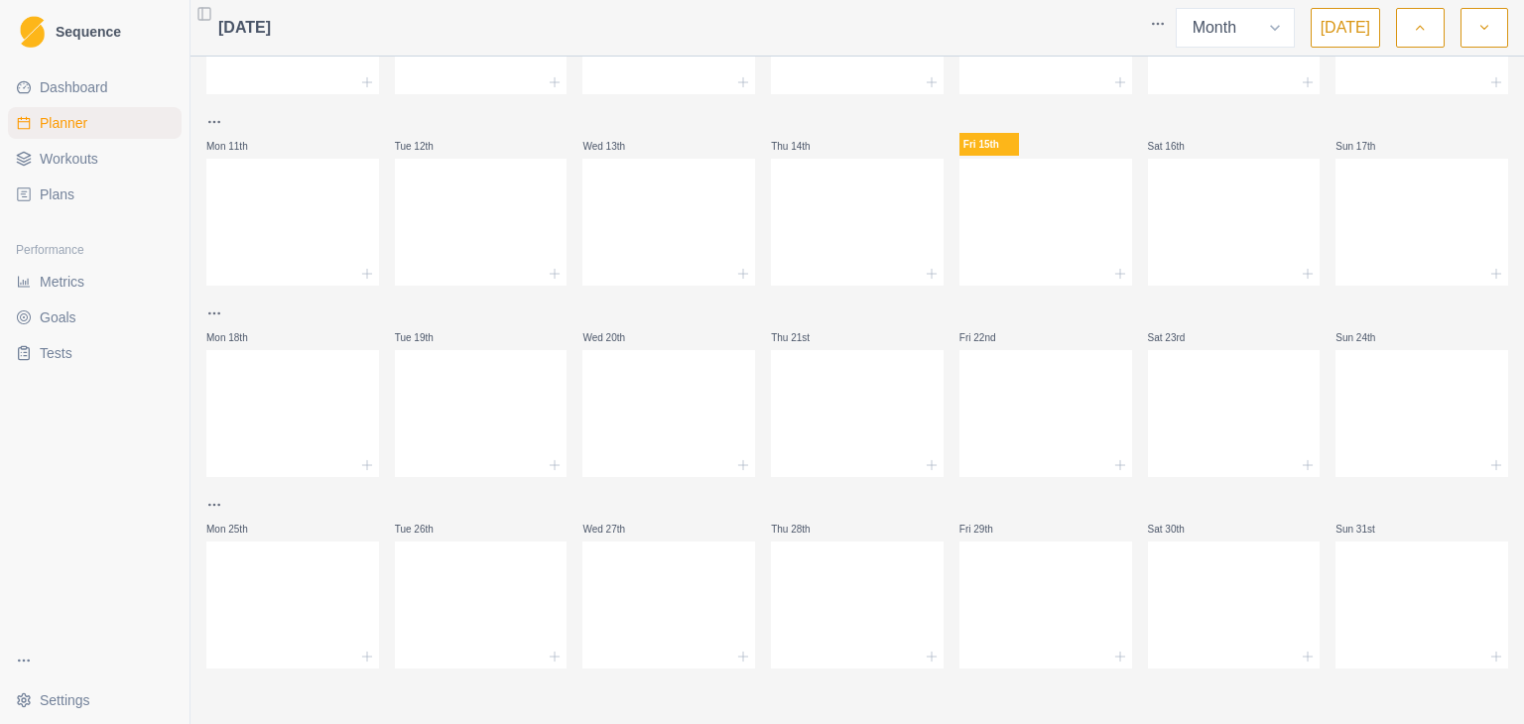
click at [1489, 25] on icon "button" at bounding box center [1484, 28] width 14 height 20
